Goal: Information Seeking & Learning: Learn about a topic

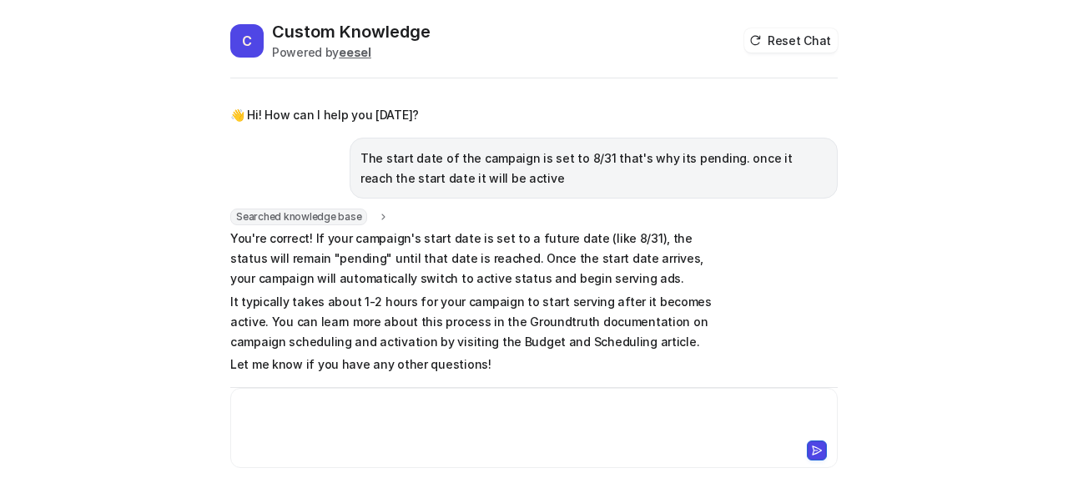
scroll to position [45, 0]
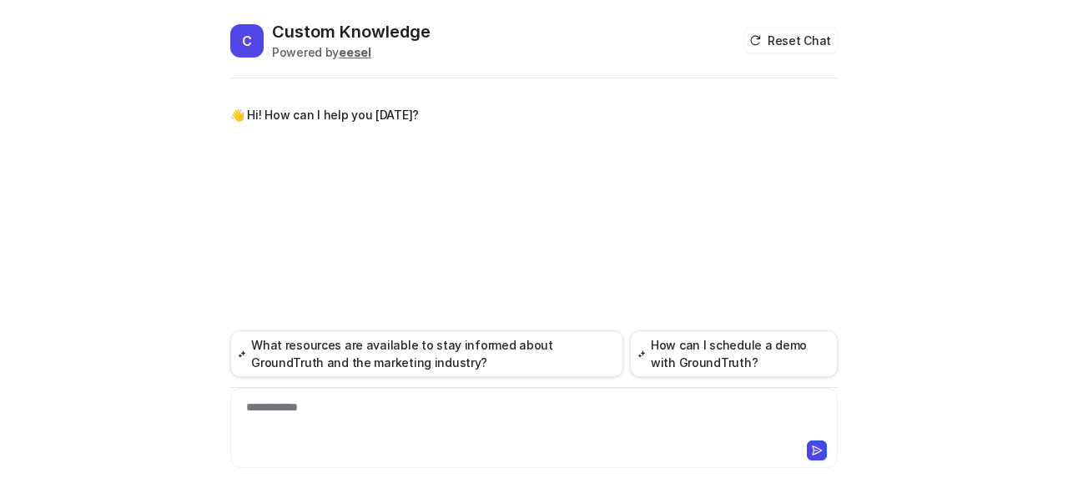
click at [484, 408] on div "**********" at bounding box center [534, 418] width 600 height 38
paste div
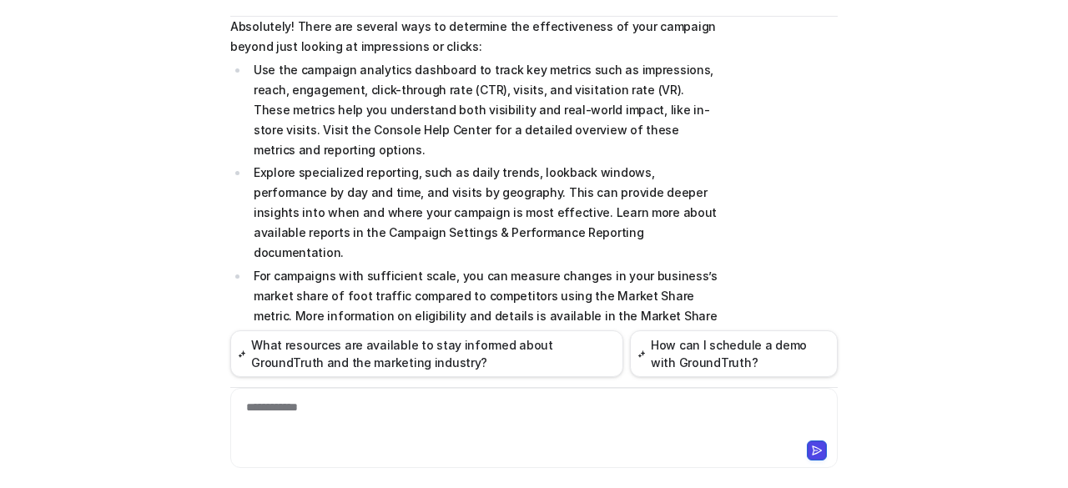
scroll to position [156, 0]
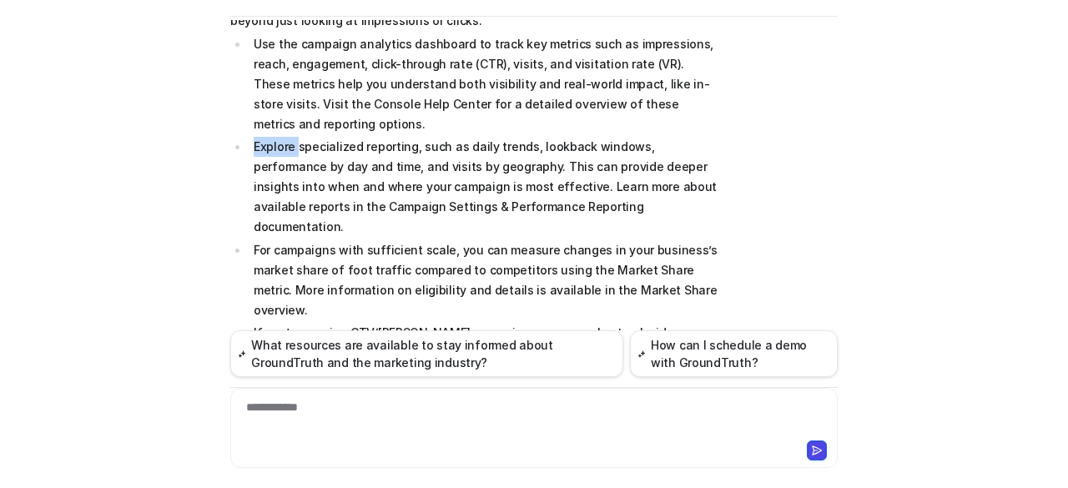
drag, startPoint x: 248, startPoint y: 146, endPoint x: 312, endPoint y: 148, distance: 64.3
click at [294, 149] on p "Explore specialized reporting, such as daily trends, lookback windows, performa…" at bounding box center [486, 187] width 465 height 100
click at [405, 191] on p "Explore specialized reporting, such as daily trends, lookback windows, performa…" at bounding box center [486, 187] width 465 height 100
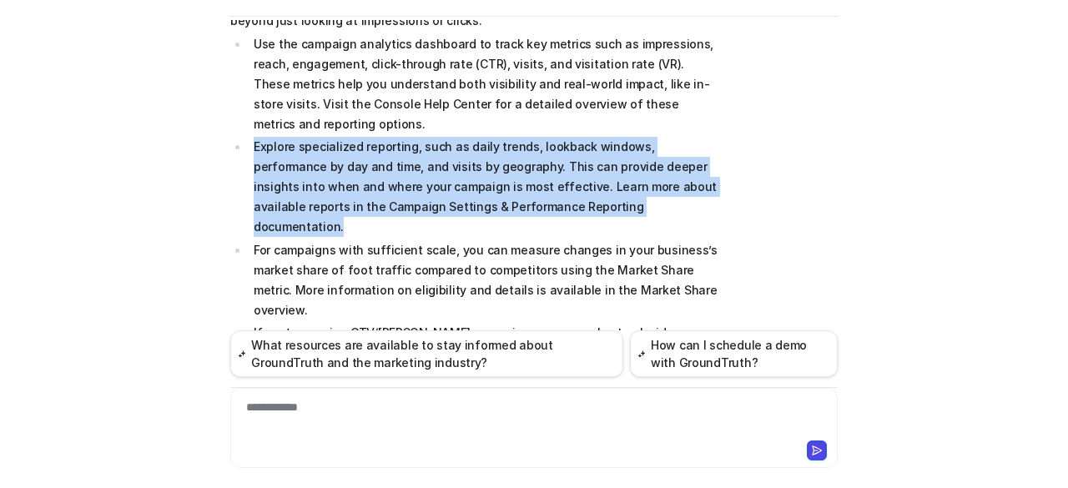
drag, startPoint x: 579, startPoint y: 203, endPoint x: 246, endPoint y: 141, distance: 338.6
click at [249, 141] on li "Explore specialized reporting, such as daily trends, lookback windows, performa…" at bounding box center [484, 187] width 470 height 100
copy p "Explore specialized reporting, such as daily trends, lookback windows, performa…"
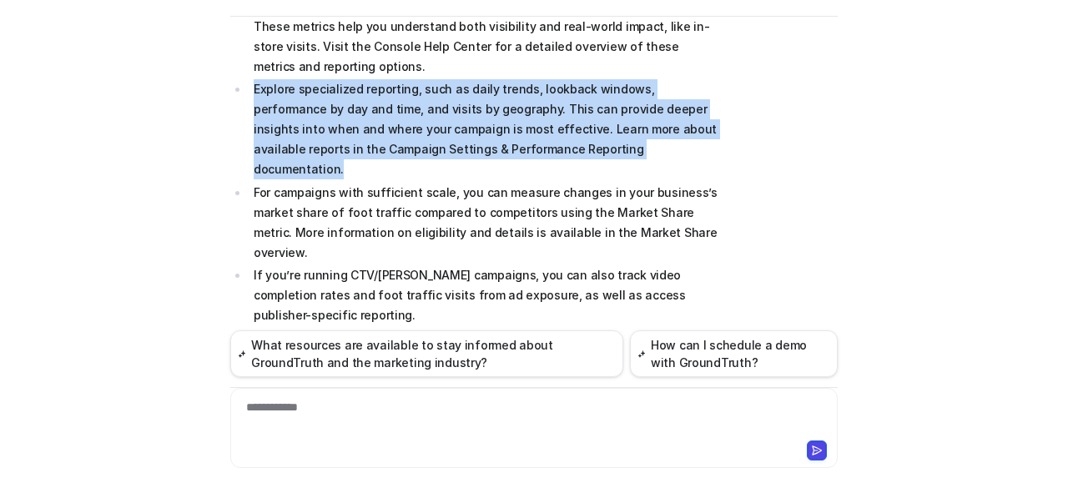
scroll to position [239, 0]
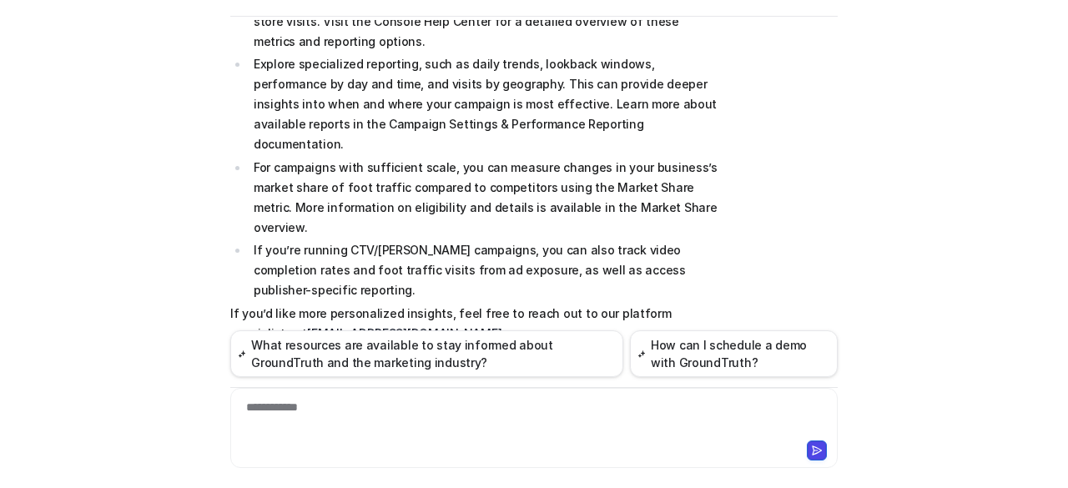
click at [509, 240] on p "If you’re running CTV/[PERSON_NAME] campaigns, you can also track video complet…" at bounding box center [486, 270] width 465 height 60
